Goal: Transaction & Acquisition: Purchase product/service

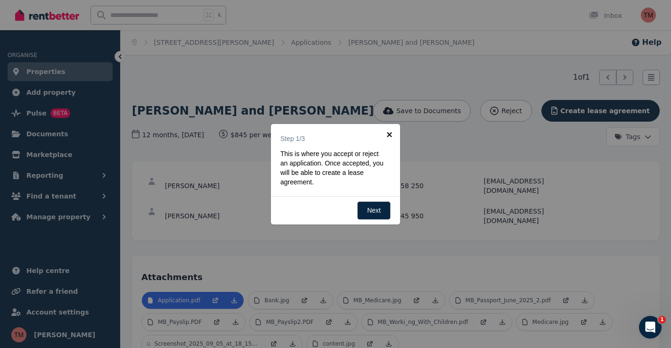
click at [388, 132] on link "×" at bounding box center [389, 134] width 21 height 21
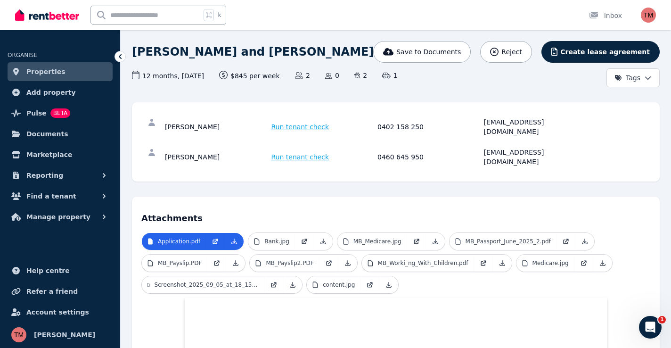
scroll to position [59, 0]
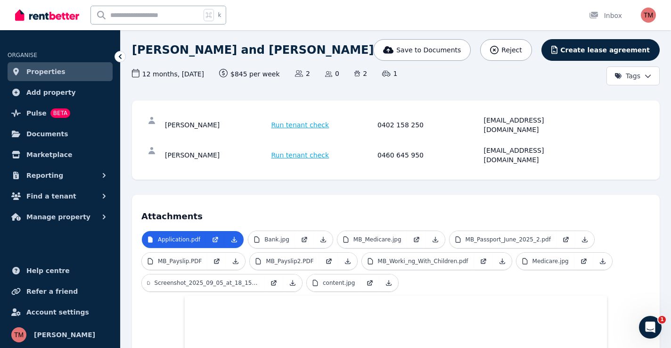
click at [303, 124] on span "Run tenant check" at bounding box center [301, 124] width 58 height 9
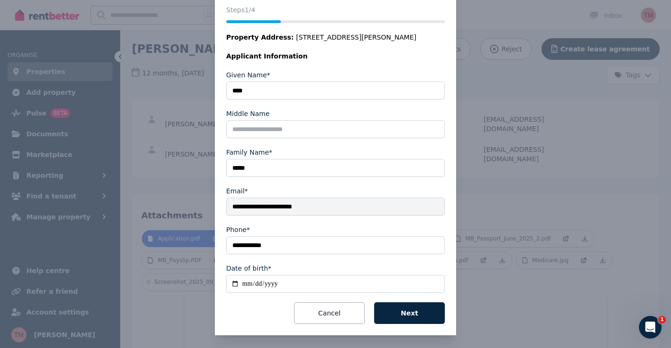
scroll to position [118, 0]
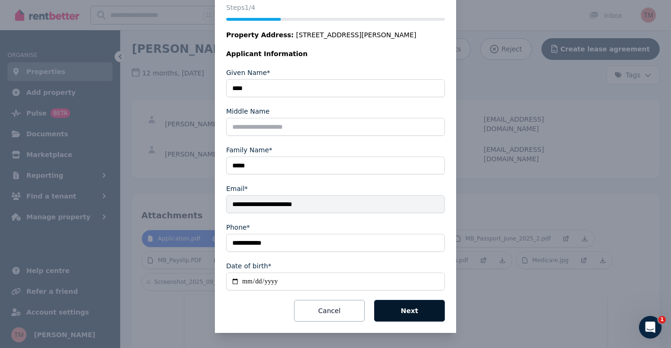
click at [413, 309] on button "Next" at bounding box center [409, 311] width 71 height 22
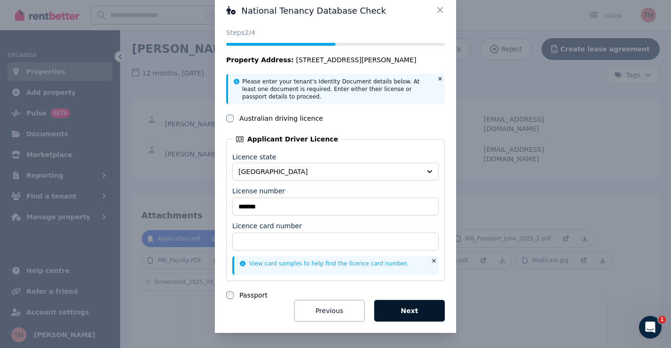
scroll to position [21, 0]
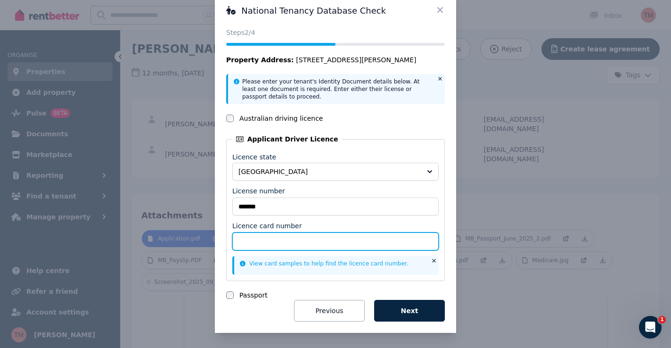
click at [343, 241] on input "Licence card number" at bounding box center [335, 241] width 206 height 18
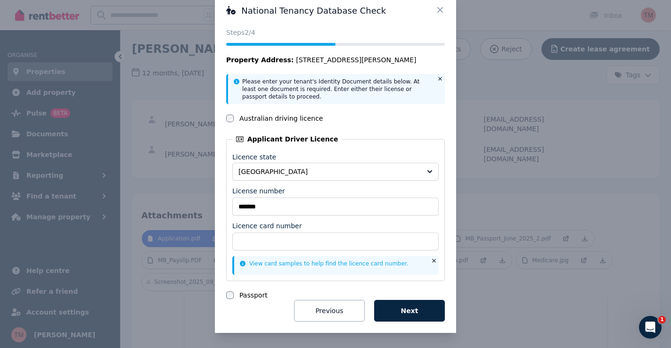
click at [363, 222] on div "Licence card number" at bounding box center [335, 225] width 206 height 9
click at [372, 223] on div "Licence card number" at bounding box center [335, 225] width 206 height 9
click at [447, 226] on div "National Tenancy Database Check Status Steps 2 /4 Property Address: [STREET_ADD…" at bounding box center [335, 163] width 241 height 339
click at [397, 309] on button "Next" at bounding box center [409, 311] width 71 height 22
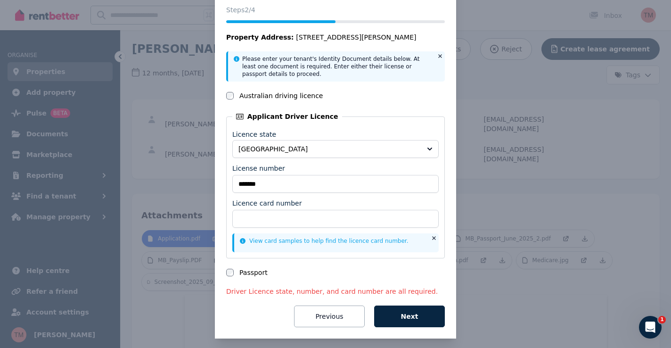
scroll to position [45, 0]
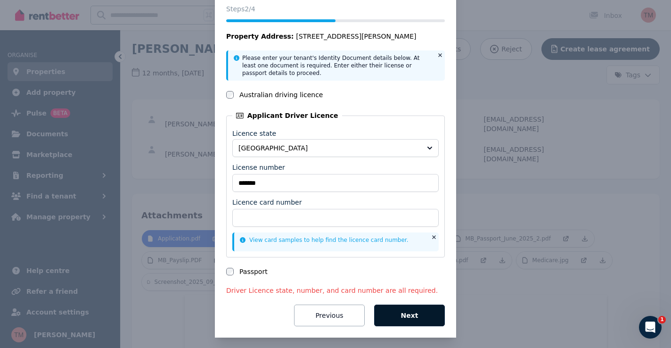
click at [407, 315] on button "Next" at bounding box center [409, 316] width 71 height 22
click at [438, 55] on icon at bounding box center [440, 55] width 6 height 6
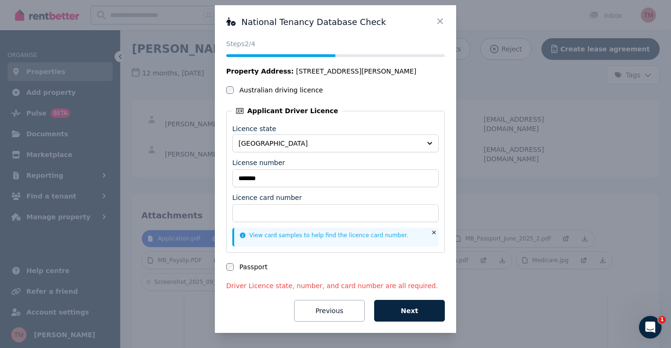
click at [439, 19] on icon at bounding box center [440, 21] width 6 height 6
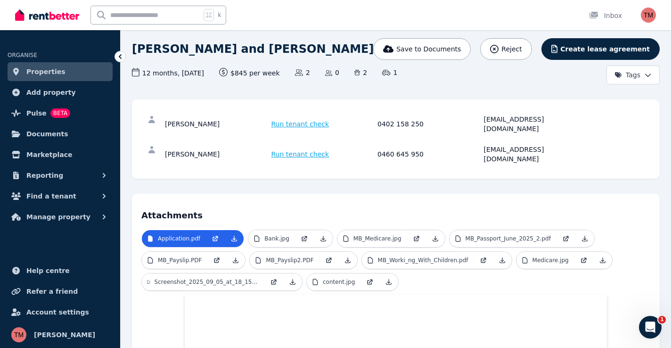
click at [302, 149] on span "Run tenant check" at bounding box center [301, 153] width 58 height 9
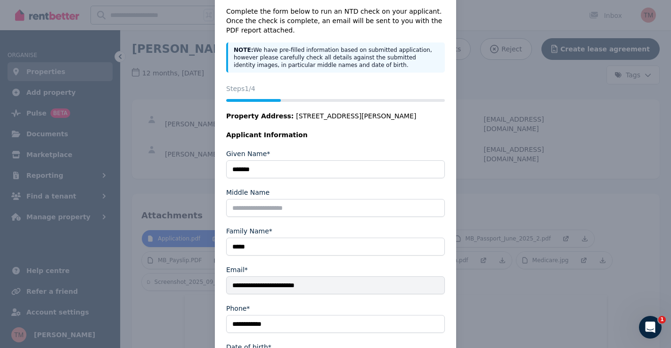
scroll to position [118, 0]
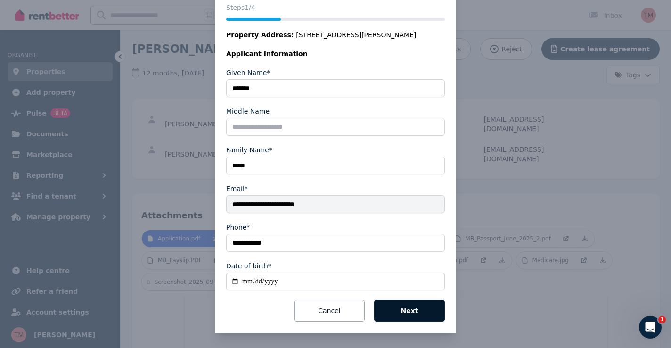
click at [421, 312] on button "Next" at bounding box center [409, 311] width 71 height 22
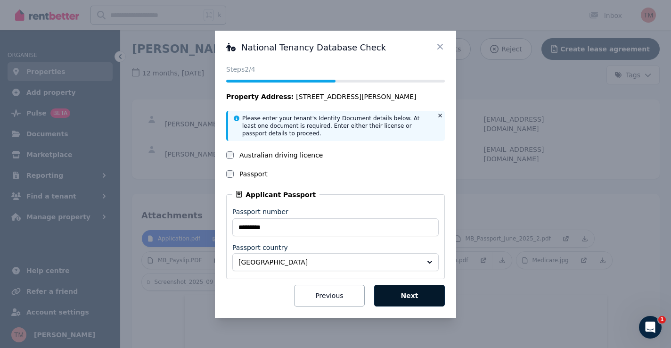
click at [411, 295] on button "Next" at bounding box center [409, 296] width 71 height 22
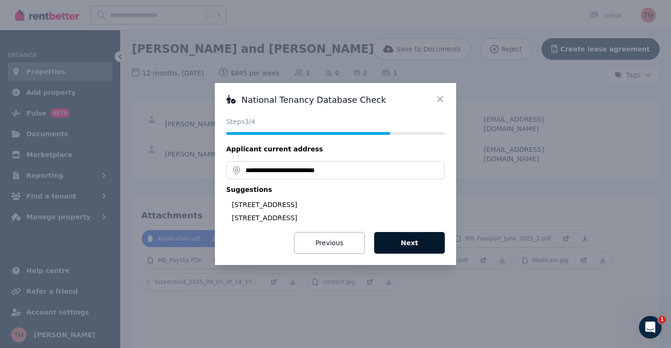
click at [410, 243] on button "Next" at bounding box center [409, 243] width 71 height 22
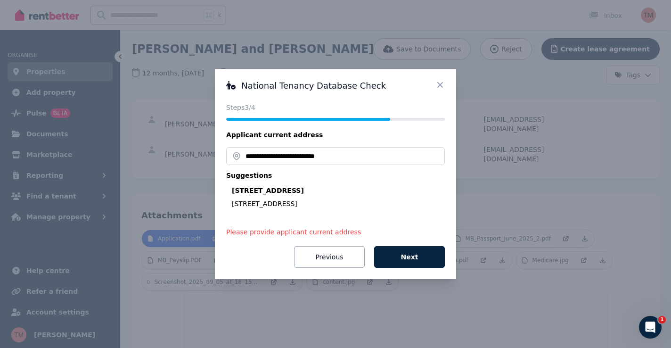
click at [354, 188] on div "[STREET_ADDRESS]" at bounding box center [338, 190] width 213 height 9
type input "**********"
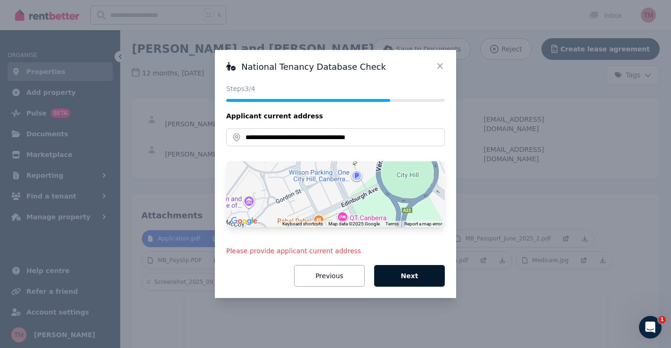
click at [413, 274] on button "Next" at bounding box center [409, 276] width 71 height 22
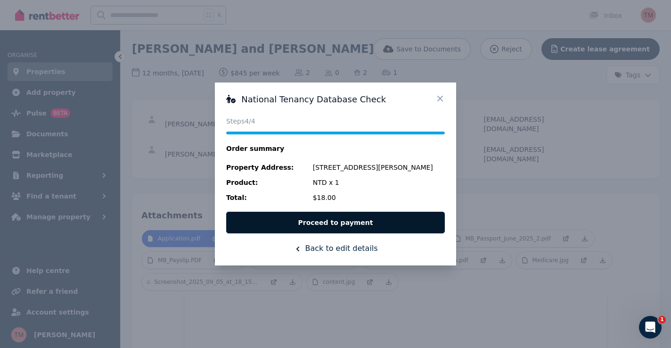
click at [350, 223] on button "Proceed to payment" at bounding box center [335, 223] width 219 height 22
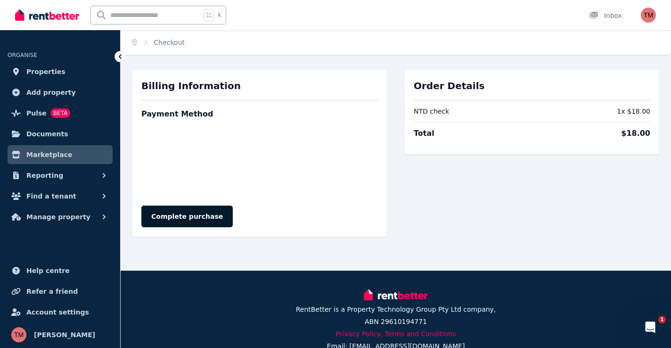
click at [187, 213] on button "Complete purchase" at bounding box center [186, 217] width 91 height 22
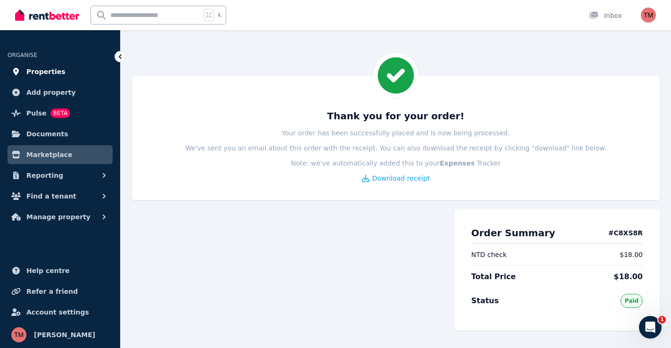
click at [46, 72] on span "Properties" at bounding box center [45, 71] width 39 height 11
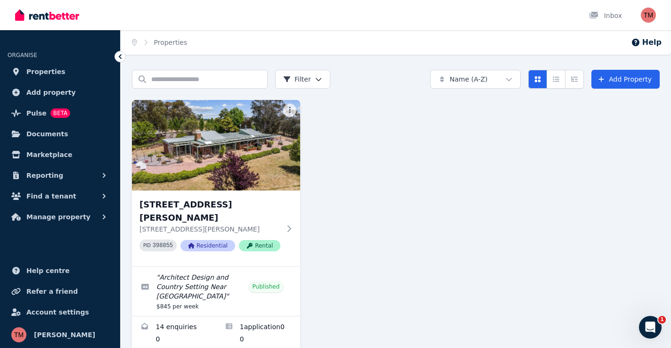
scroll to position [7, 0]
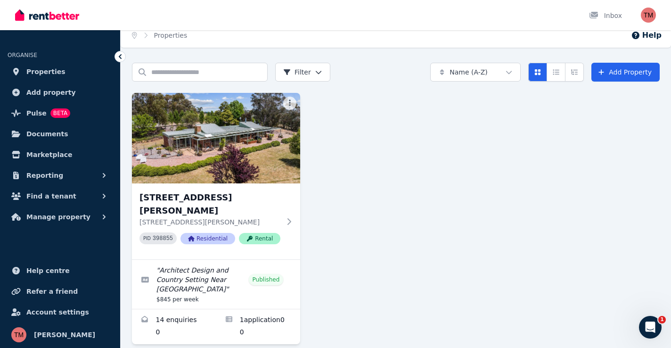
click at [118, 55] on icon at bounding box center [119, 56] width 9 height 9
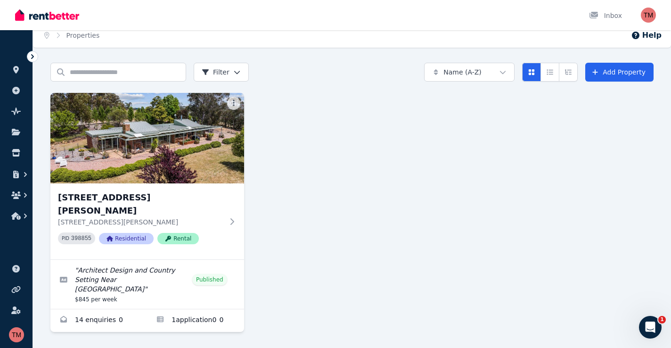
scroll to position [0, 0]
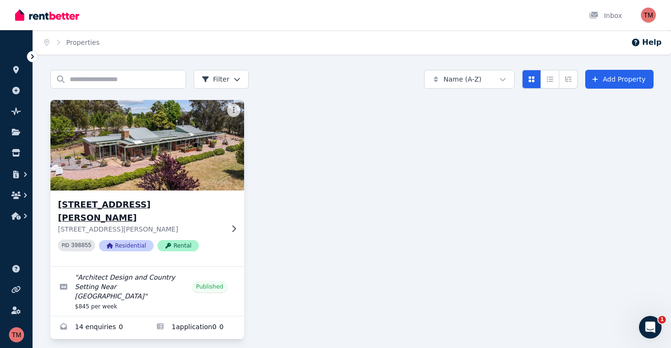
click at [152, 171] on img at bounding box center [147, 145] width 203 height 95
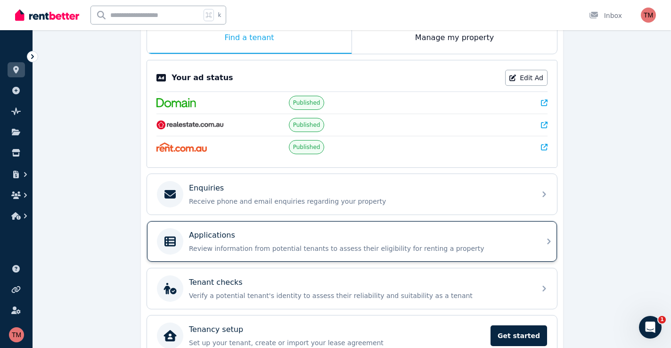
scroll to position [164, 0]
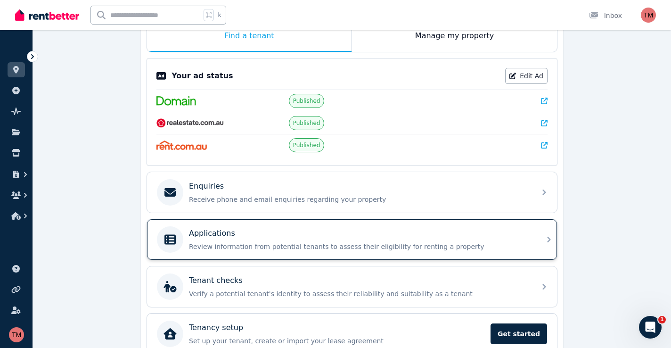
click at [255, 242] on p "Review information from potential tenants to assess their eligibility for renti…" at bounding box center [359, 246] width 341 height 9
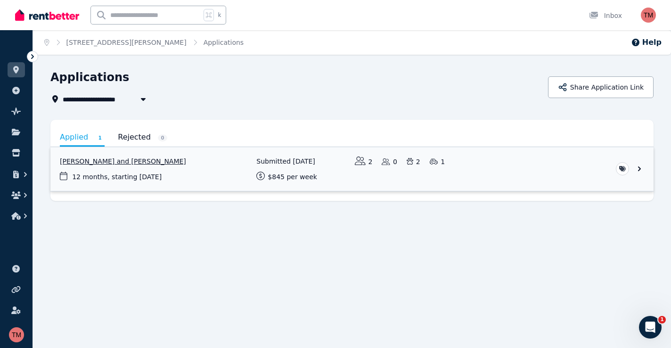
click at [625, 168] on link "View application: Gary Leigh and Miranda Booth" at bounding box center [351, 169] width 603 height 44
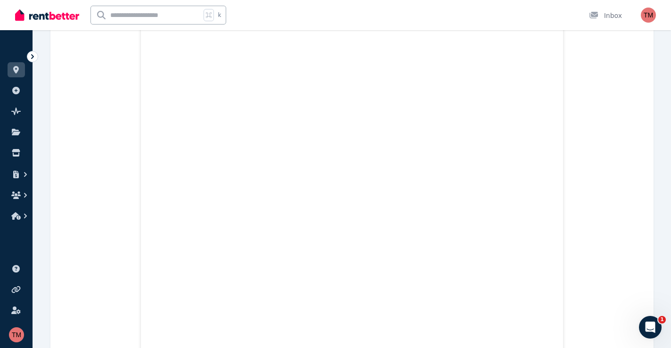
scroll to position [6851, 0]
click at [32, 55] on icon at bounding box center [32, 56] width 3 height 5
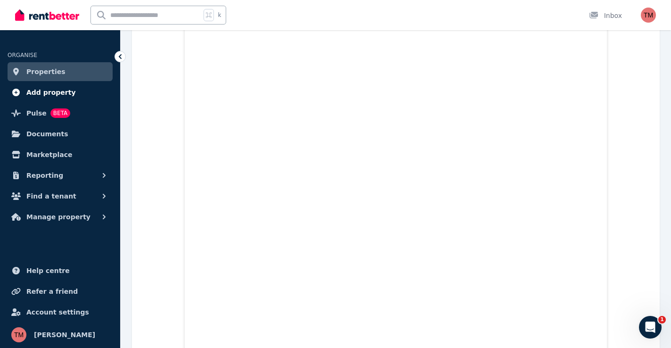
click at [44, 91] on span "Add property" at bounding box center [50, 92] width 49 height 11
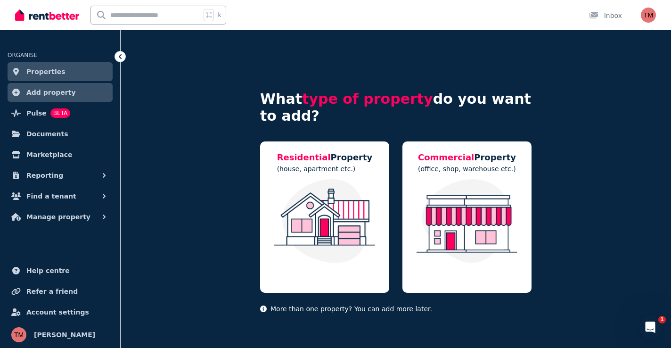
click at [39, 70] on span "Properties" at bounding box center [45, 71] width 39 height 11
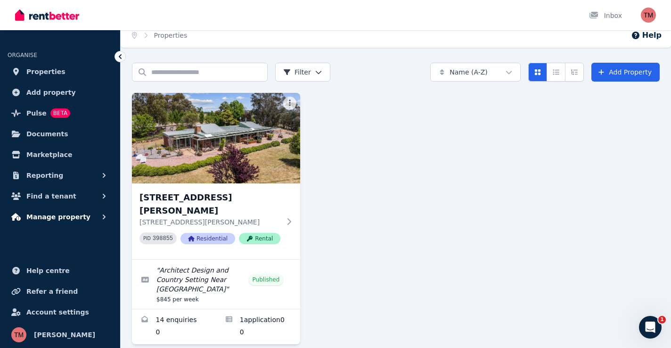
scroll to position [5, 0]
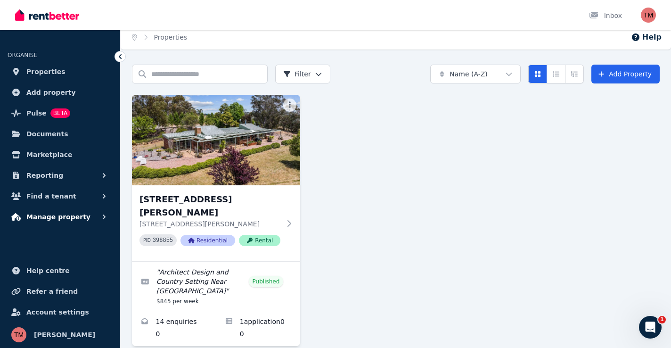
click at [49, 215] on span "Manage property" at bounding box center [58, 216] width 64 height 11
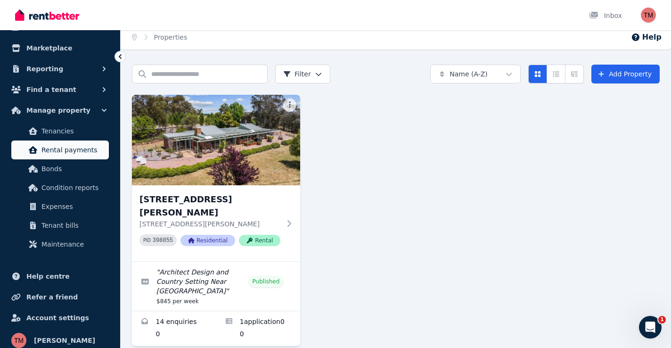
scroll to position [108, 0]
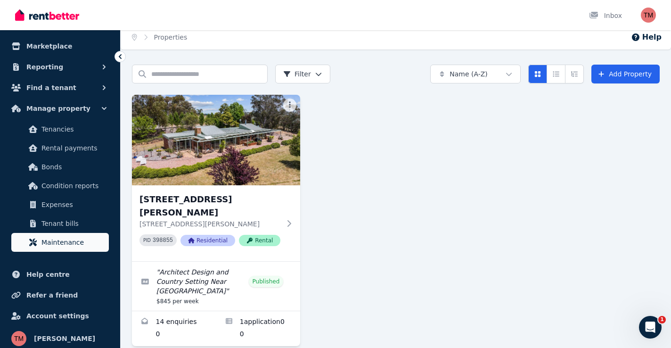
click at [54, 241] on span "Maintenance" at bounding box center [73, 242] width 64 height 11
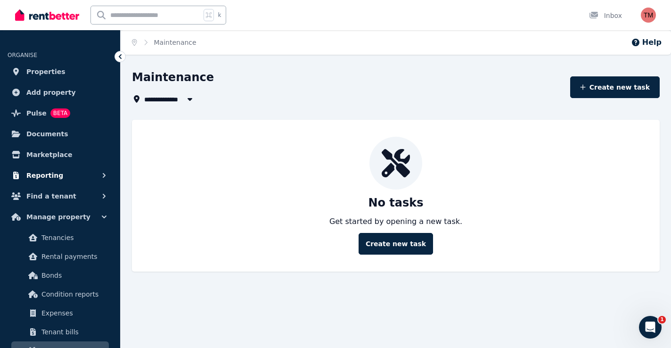
click at [54, 177] on span "Reporting" at bounding box center [44, 175] width 37 height 11
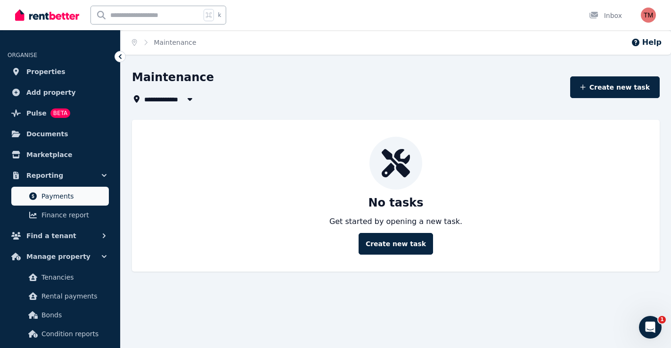
click at [45, 193] on span "Payments" at bounding box center [73, 195] width 64 height 11
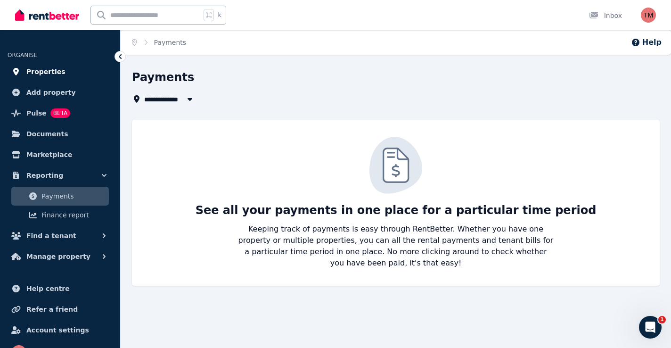
click at [36, 70] on span "Properties" at bounding box center [45, 71] width 39 height 11
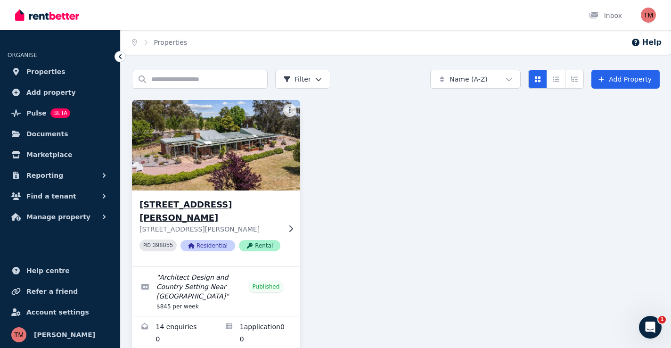
click at [230, 170] on img at bounding box center [216, 145] width 177 height 95
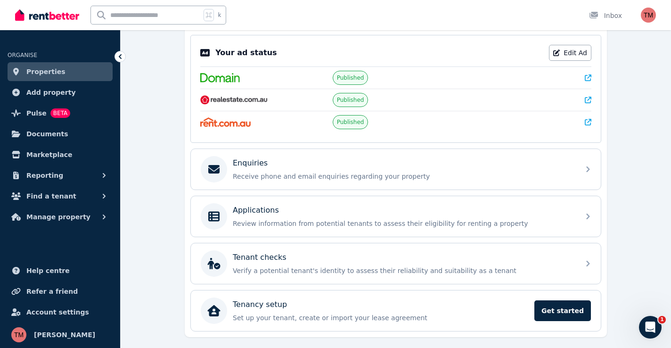
scroll to position [212, 0]
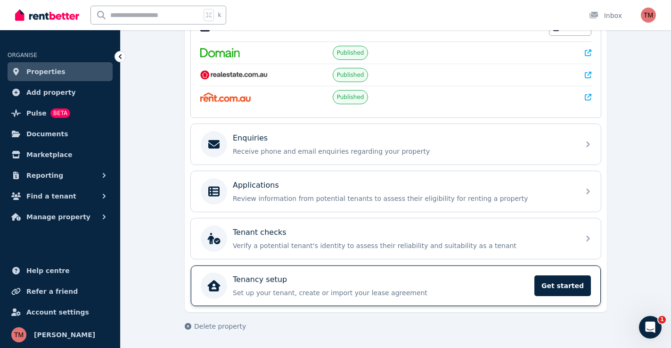
click at [289, 280] on div "Tenancy setup" at bounding box center [381, 279] width 296 height 11
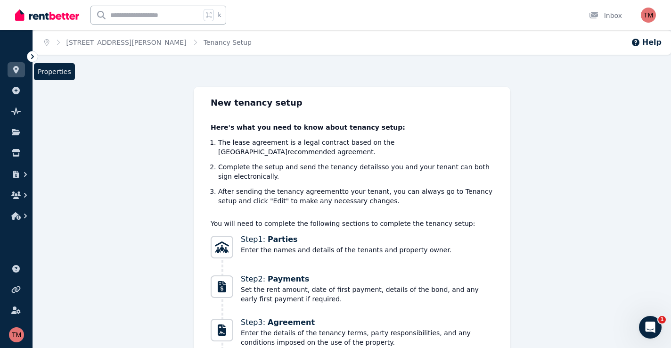
click at [20, 67] on icon at bounding box center [15, 70] width 9 height 8
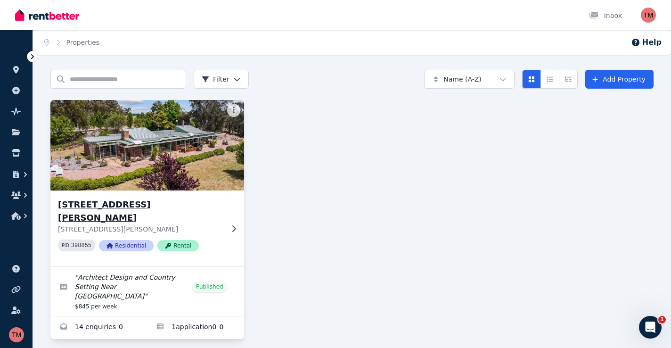
click at [108, 145] on img at bounding box center [147, 145] width 203 height 95
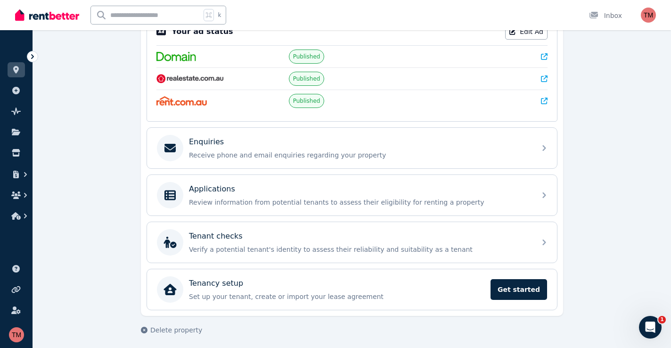
scroll to position [212, 0]
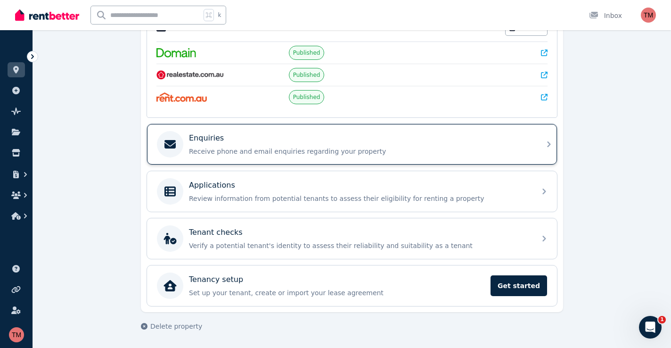
click at [283, 150] on p "Receive phone and email enquiries regarding your property" at bounding box center [359, 151] width 341 height 9
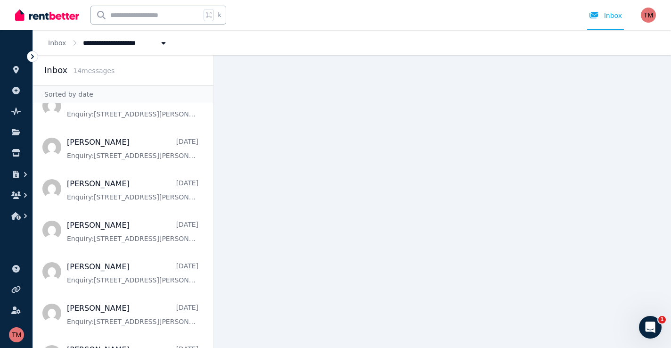
scroll to position [269, 0]
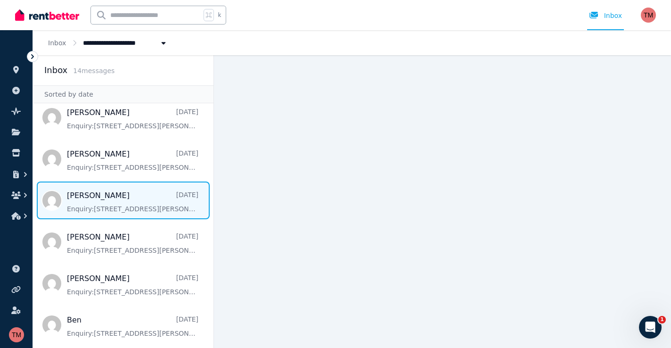
click at [127, 187] on span "Message list" at bounding box center [123, 200] width 181 height 38
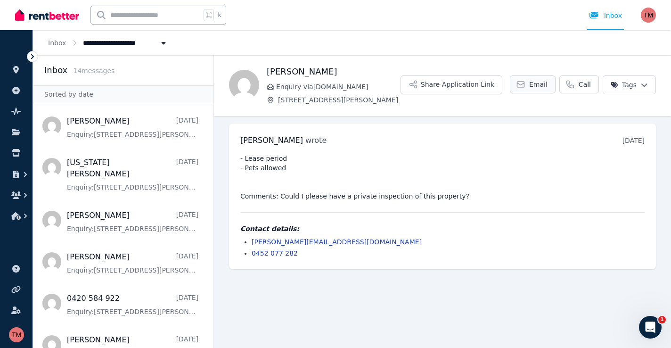
click at [533, 83] on span "Email" at bounding box center [538, 84] width 18 height 9
